Goal: Check status: Check status

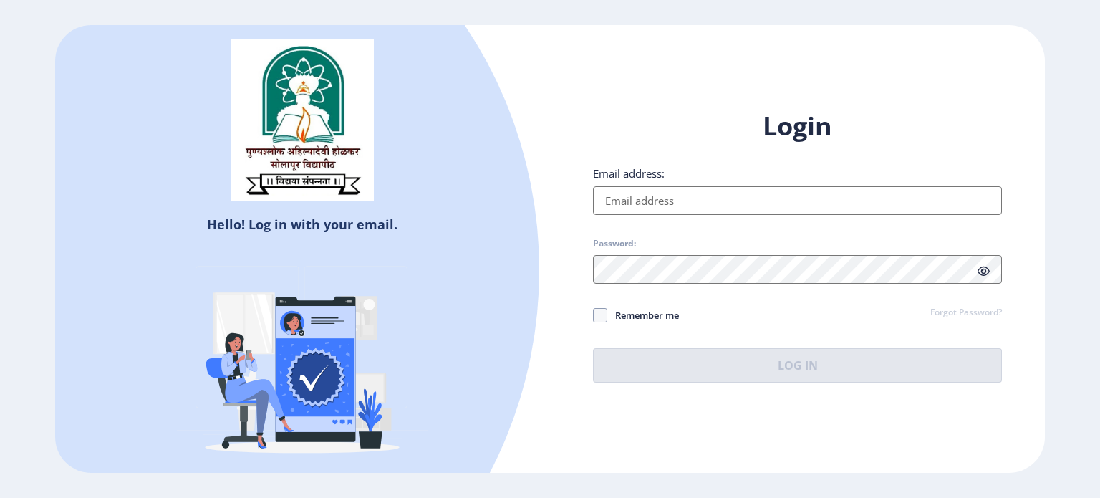
click at [705, 205] on input "Email address:" at bounding box center [797, 200] width 409 height 29
type input "[EMAIL_ADDRESS][DOMAIN_NAME]"
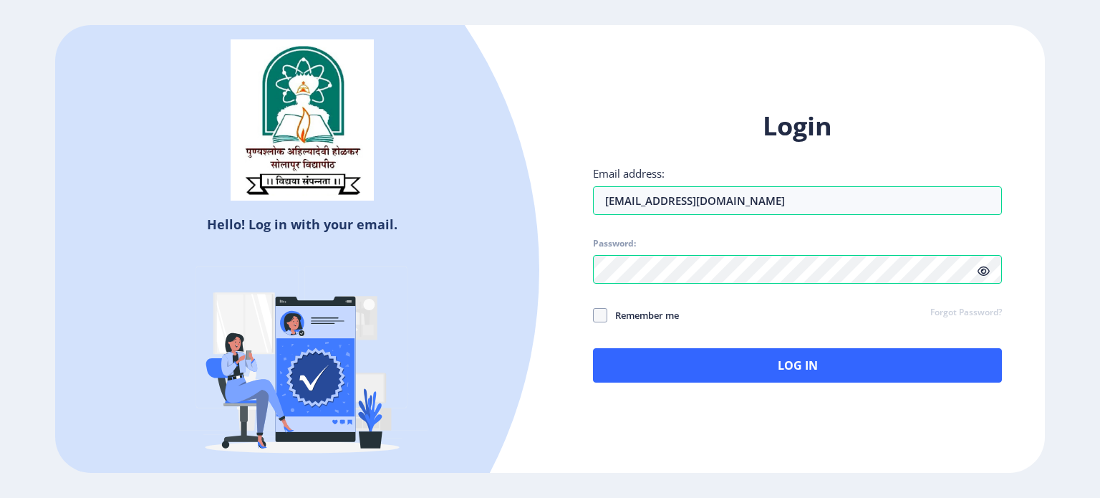
click at [722, 347] on div "Login Email address: [EMAIL_ADDRESS][DOMAIN_NAME] Password: Remember me Forgot …" at bounding box center [797, 246] width 409 height 274
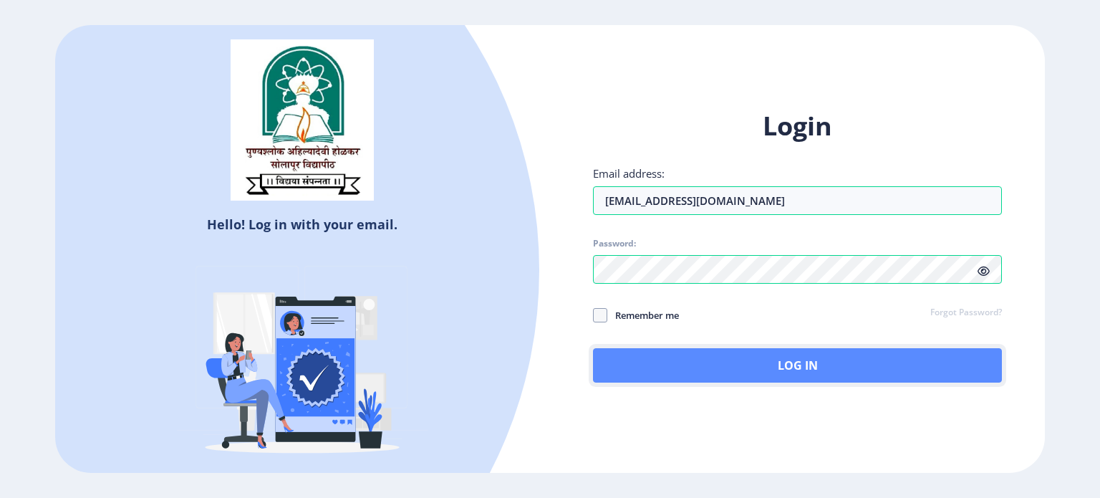
click at [725, 357] on button "Log In" at bounding box center [797, 365] width 409 height 34
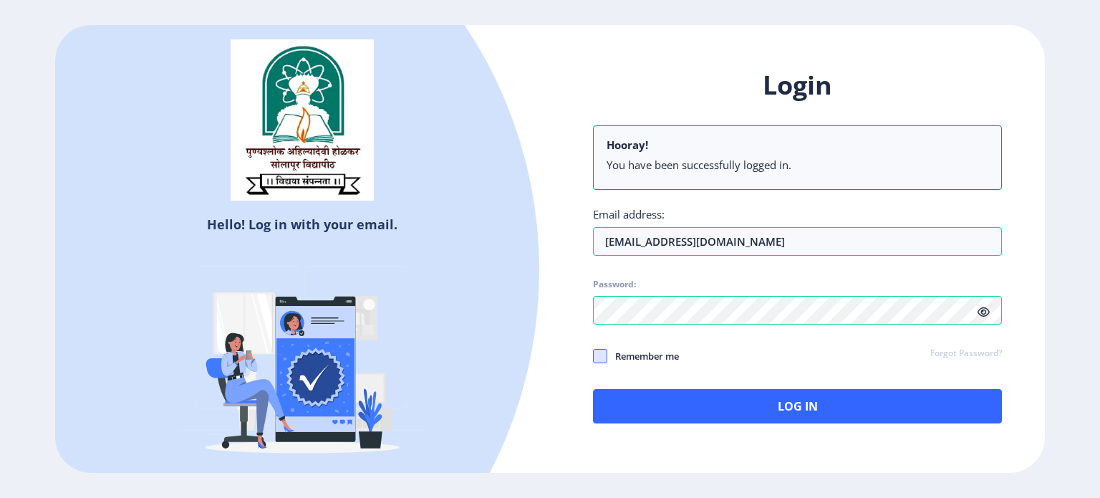
click at [604, 349] on span at bounding box center [600, 356] width 14 height 14
click at [594, 355] on input "Remember me" at bounding box center [593, 355] width 1 height 1
checkbox input "true"
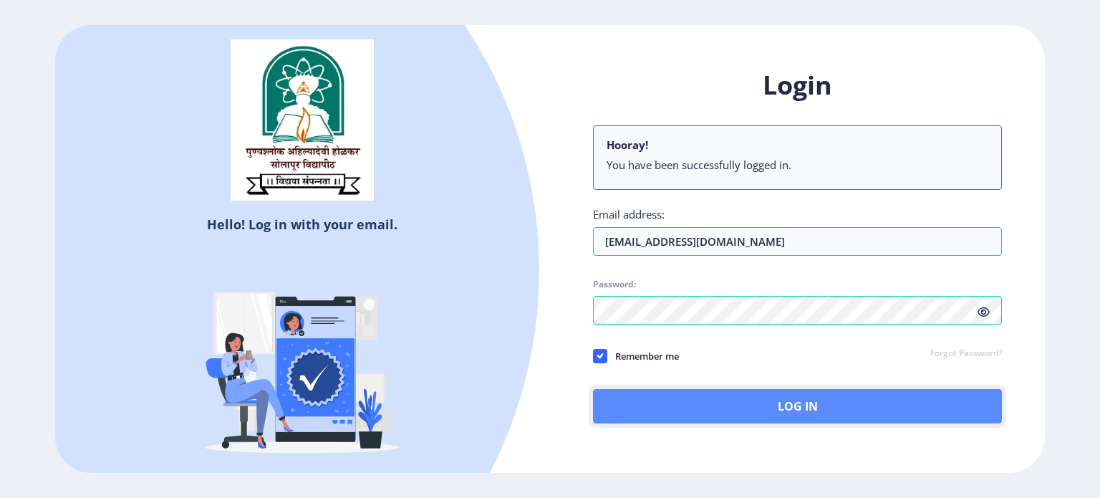
click at [775, 407] on button "Log In" at bounding box center [797, 406] width 409 height 34
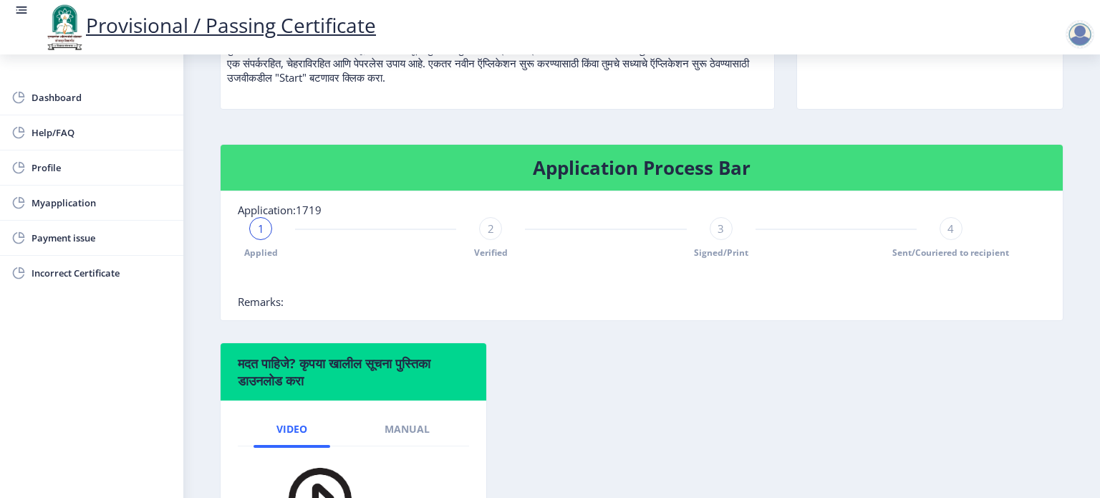
scroll to position [223, 0]
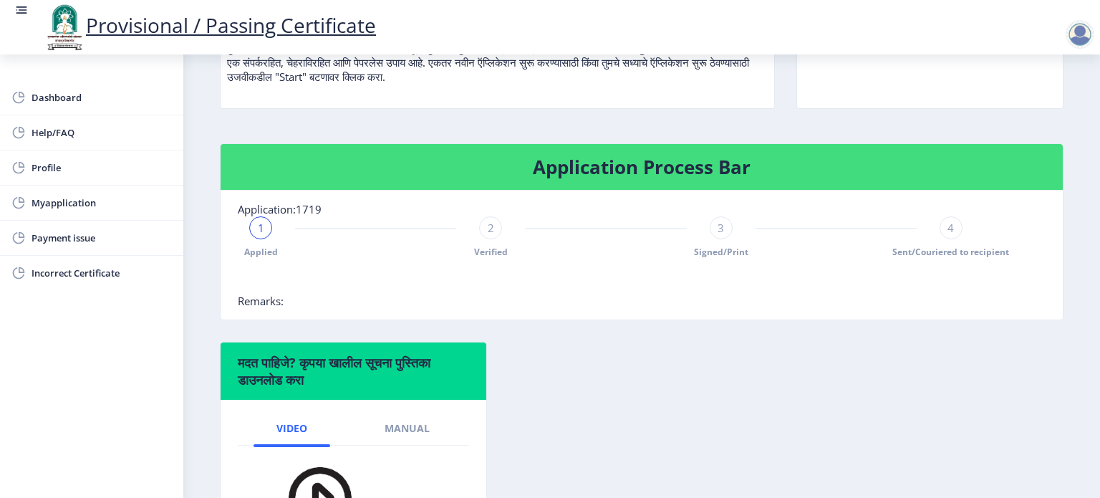
click at [264, 223] on div "1" at bounding box center [260, 227] width 23 height 23
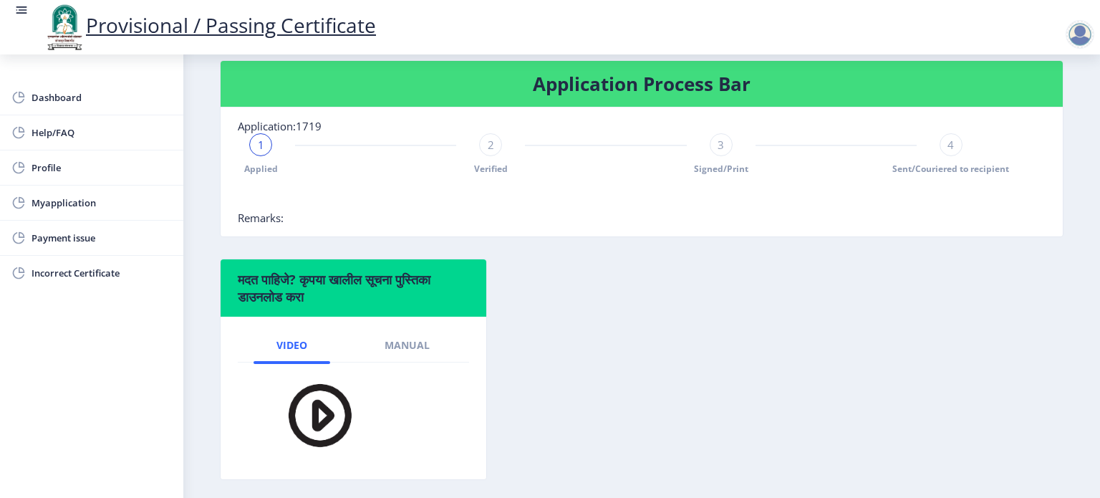
scroll to position [314, 0]
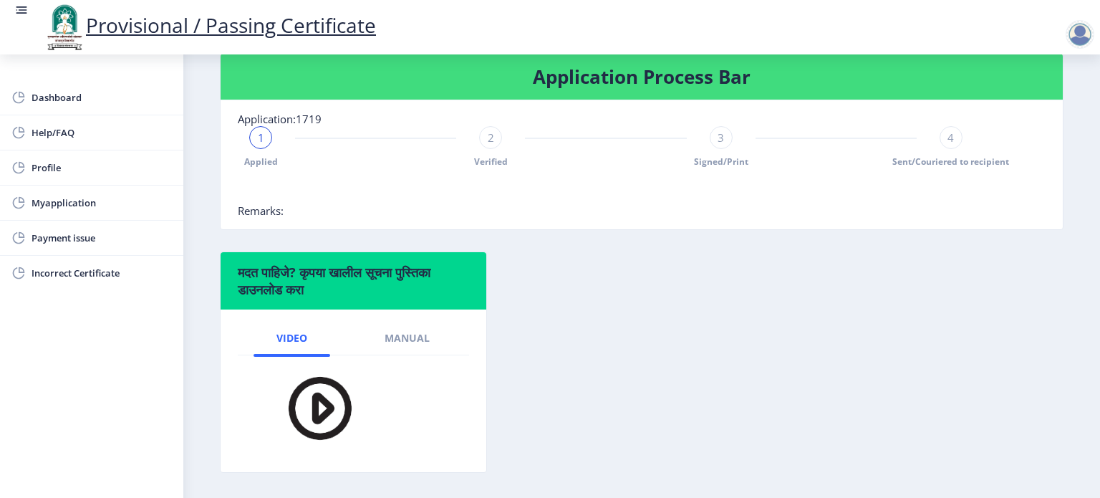
click at [949, 127] on div "4" at bounding box center [950, 137] width 23 height 23
click at [949, 140] on span "4" at bounding box center [950, 137] width 6 height 14
click at [895, 200] on div at bounding box center [606, 189] width 736 height 29
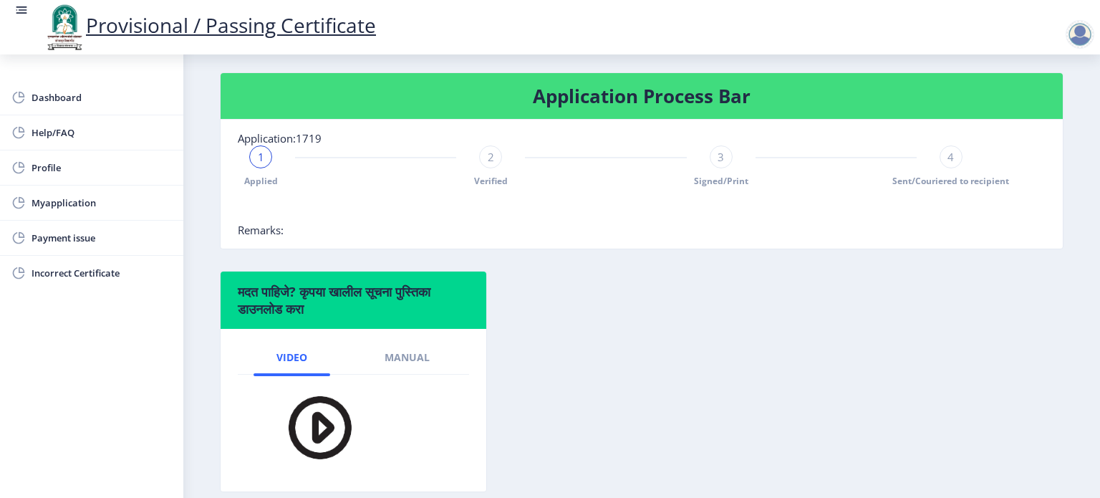
scroll to position [295, 0]
click at [493, 155] on div "2" at bounding box center [490, 156] width 23 height 23
